Goal: Information Seeking & Learning: Understand process/instructions

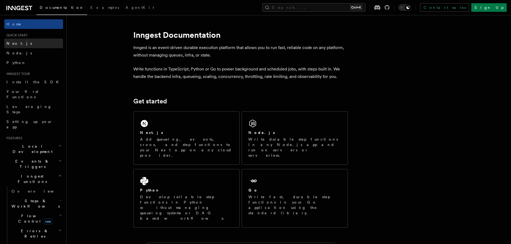
click at [28, 46] on link "Next.js" at bounding box center [33, 44] width 59 height 10
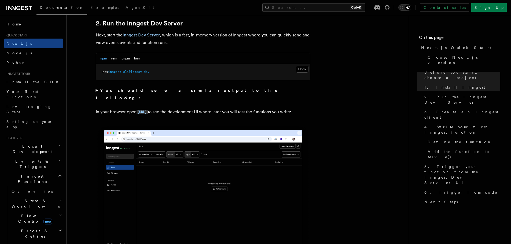
scroll to position [429, 0]
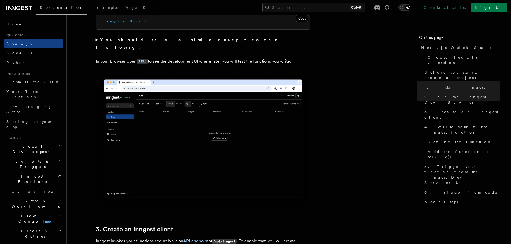
click at [161, 39] on strong "You should see a similar output to the following:" at bounding box center [191, 43] width 190 height 13
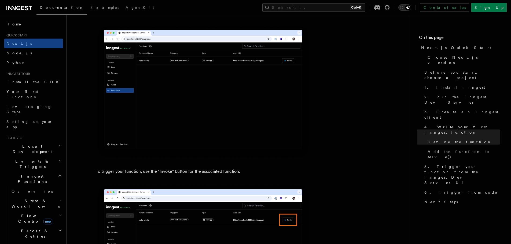
scroll to position [1421, 0]
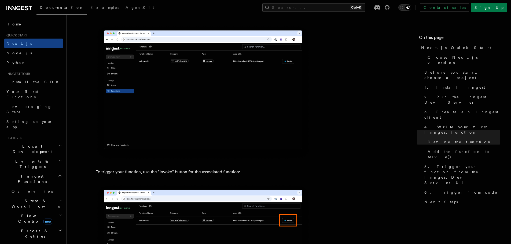
click at [46, 142] on h2 "Local Development" at bounding box center [33, 149] width 59 height 15
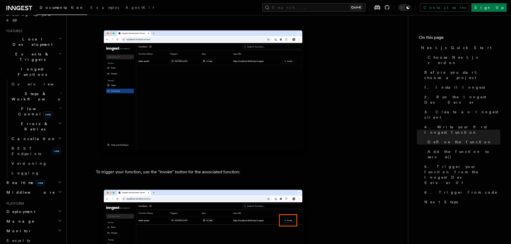
scroll to position [134, 0]
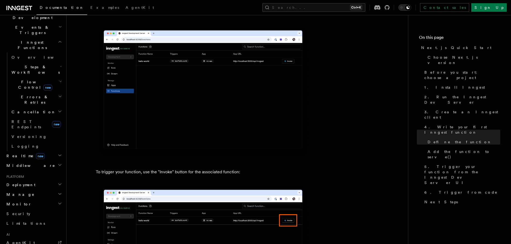
click at [39, 180] on h2 "Deployment" at bounding box center [33, 185] width 59 height 10
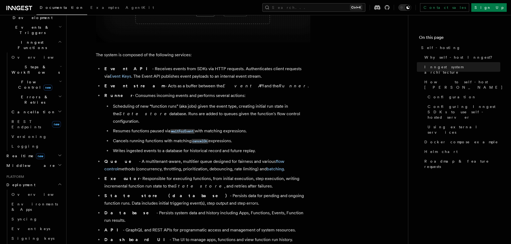
scroll to position [295, 0]
